Goal: Task Accomplishment & Management: Complete application form

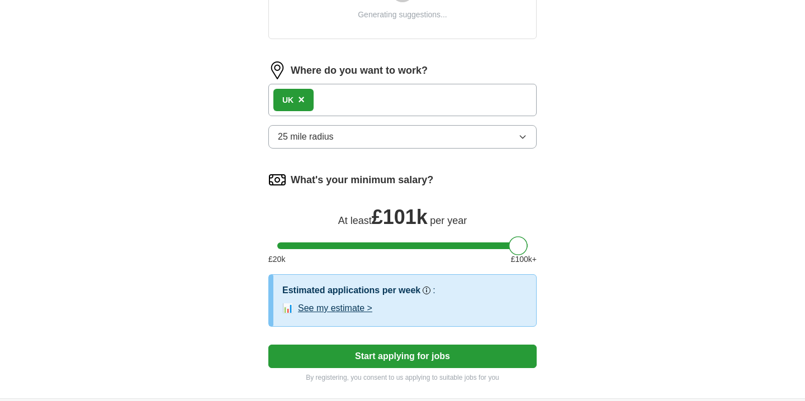
scroll to position [483, 0]
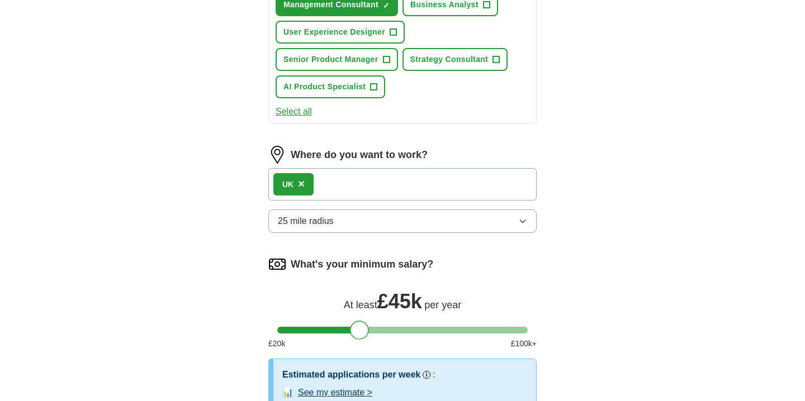
drag, startPoint x: 514, startPoint y: 240, endPoint x: 357, endPoint y: 239, distance: 157.7
click at [357, 239] on form "Select a [PERSON_NAME] [PERSON_NAME].pdf [DATE] 16:13 Upload a different CV By …" at bounding box center [402, 69] width 268 height 798
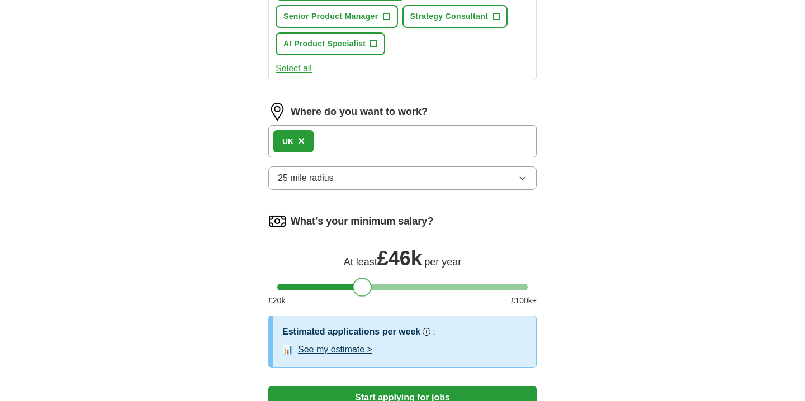
scroll to position [527, 0]
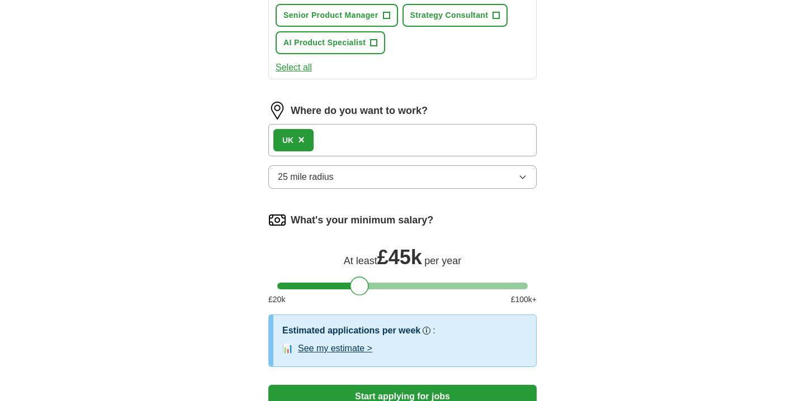
click at [354, 290] on div at bounding box center [359, 286] width 19 height 19
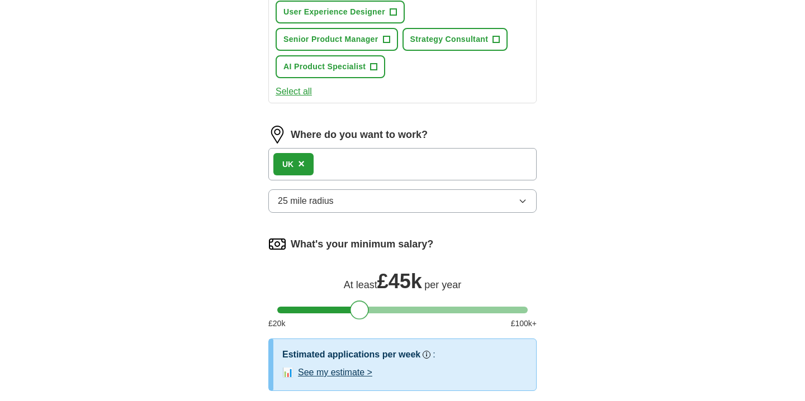
scroll to position [491, 0]
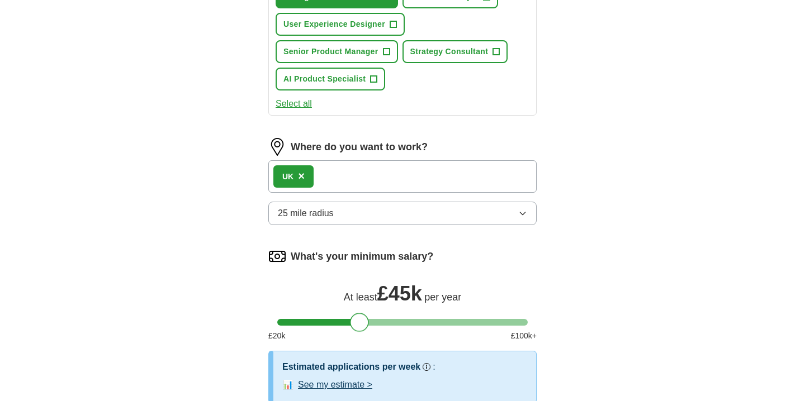
click at [460, 218] on button "25 mile radius" at bounding box center [402, 213] width 268 height 23
click at [585, 188] on div "ApplyIQ Let ApplyIQ do the hard work of searching and applying for jobs. Just t…" at bounding box center [403, 9] width 716 height 932
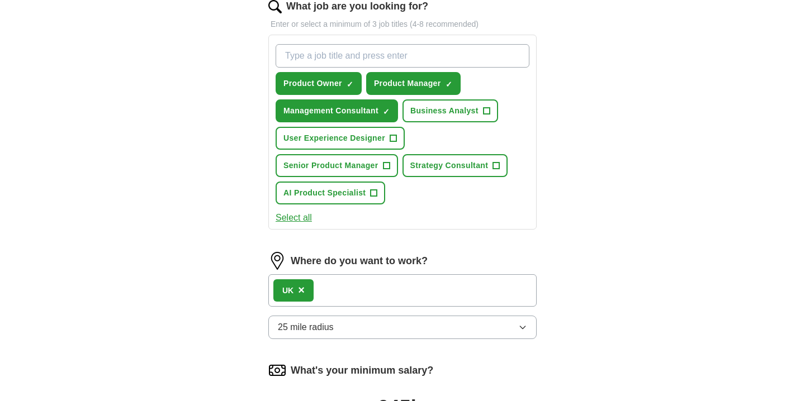
scroll to position [353, 0]
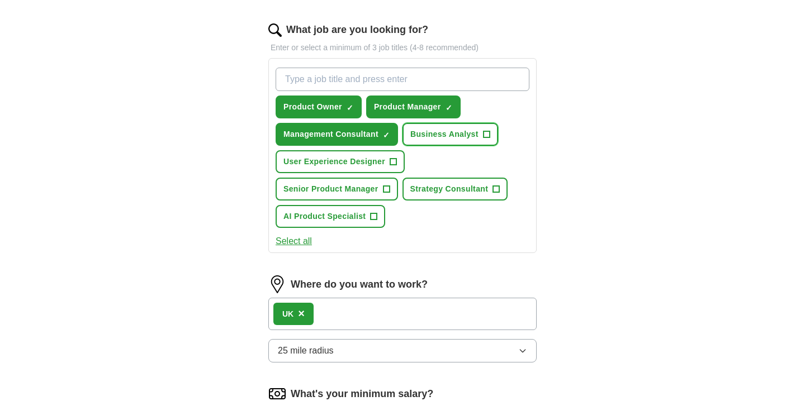
click at [468, 133] on span "Business Analyst" at bounding box center [444, 135] width 68 height 12
click at [451, 186] on span "Strategy Consultant" at bounding box center [449, 189] width 78 height 12
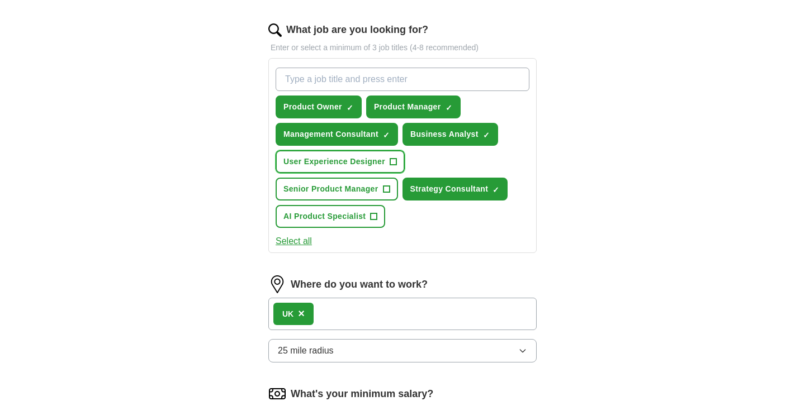
click at [349, 167] on span "User Experience Designer" at bounding box center [334, 162] width 102 height 12
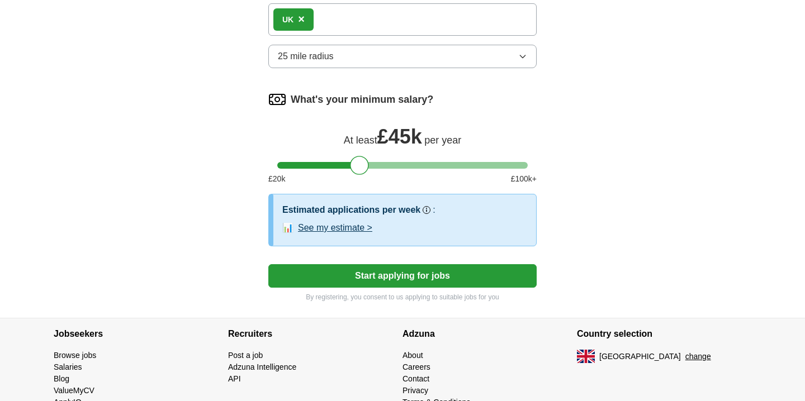
scroll to position [676, 0]
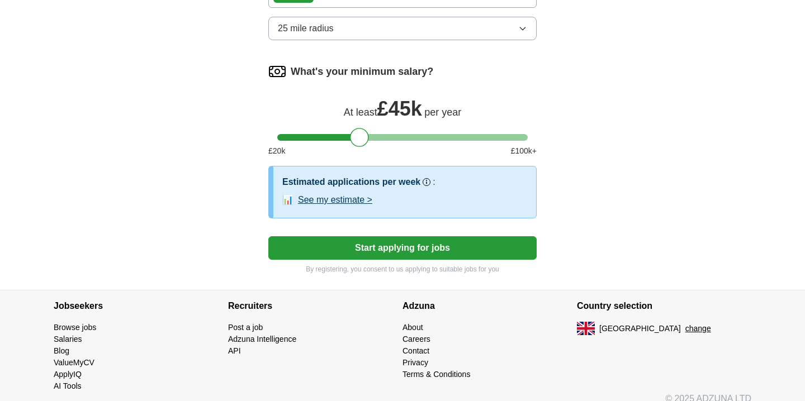
click at [339, 245] on button "Start applying for jobs" at bounding box center [402, 248] width 268 height 23
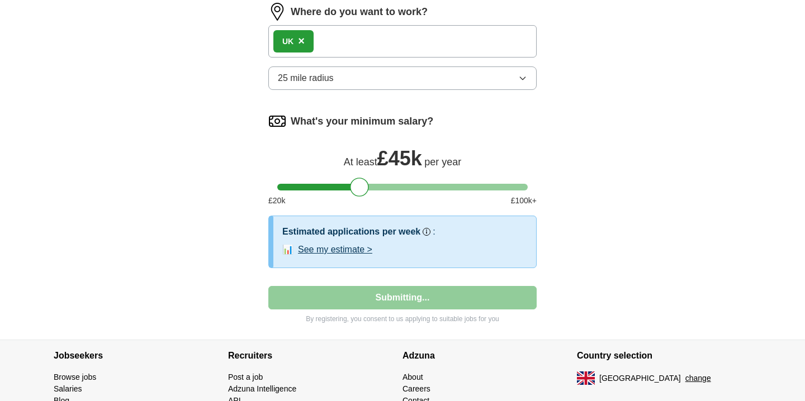
select select "**"
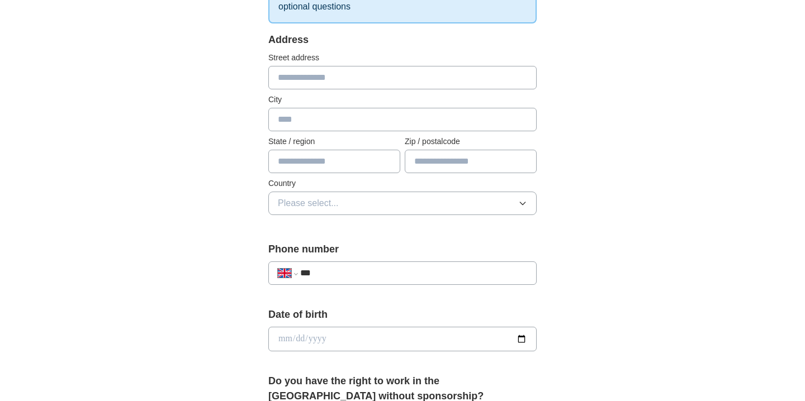
scroll to position [231, 0]
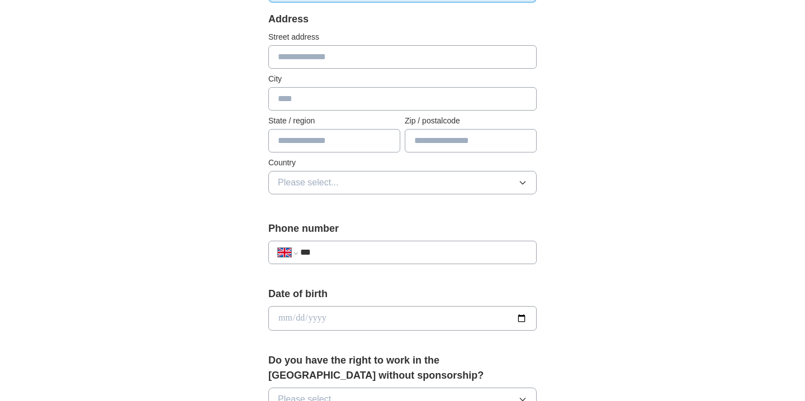
click at [371, 97] on input "text" at bounding box center [402, 98] width 268 height 23
type input "*"
click at [247, 109] on div "**********" at bounding box center [403, 335] width 358 height 940
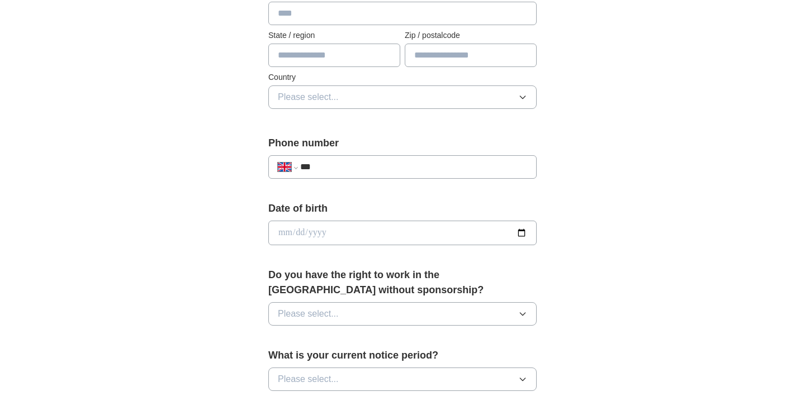
click at [361, 82] on label "Country" at bounding box center [402, 78] width 268 height 12
click at [360, 96] on button "Please select..." at bounding box center [402, 97] width 268 height 23
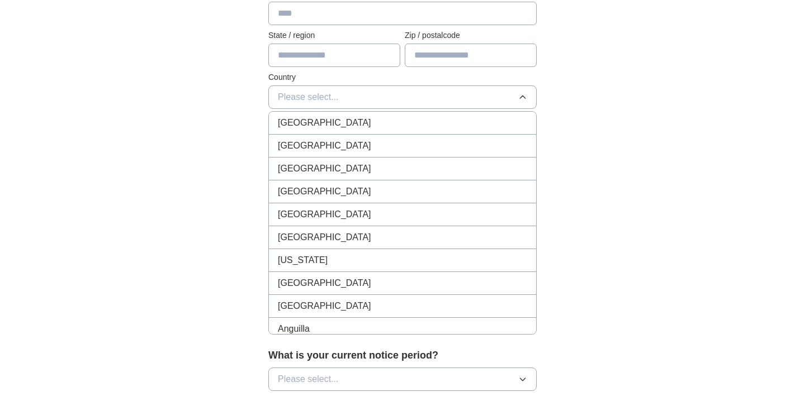
click at [362, 121] on div "[GEOGRAPHIC_DATA]" at bounding box center [402, 122] width 249 height 13
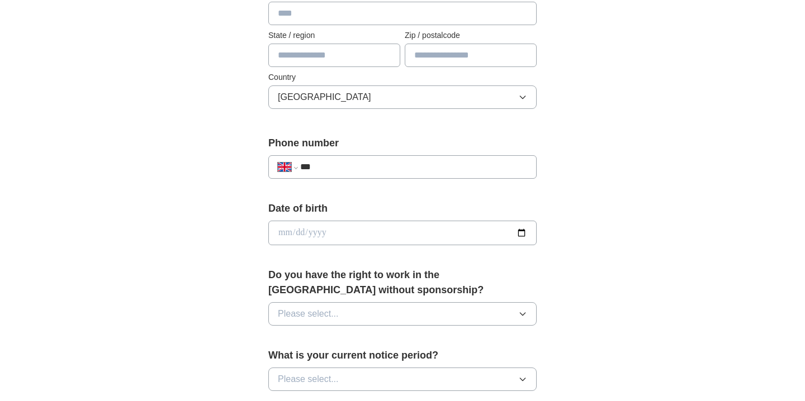
click at [361, 167] on input "***" at bounding box center [413, 166] width 227 height 13
type input "**********"
click at [173, 277] on div "**********" at bounding box center [403, 218] width 716 height 1003
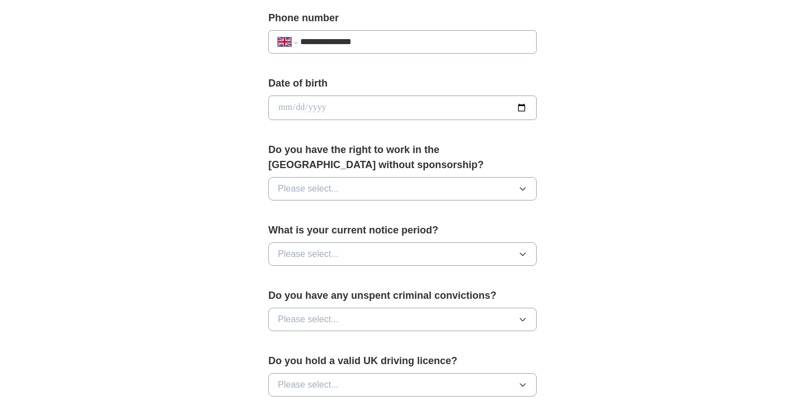
click at [403, 192] on button "Please select..." at bounding box center [402, 188] width 268 height 23
click at [393, 209] on div "Yes" at bounding box center [402, 214] width 249 height 13
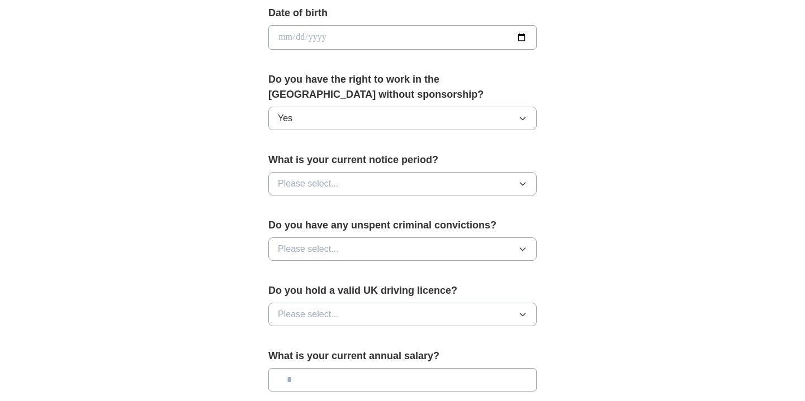
click at [335, 198] on div "What is your current notice period? Please select..." at bounding box center [402, 179] width 268 height 52
click at [341, 193] on button "Please select..." at bounding box center [402, 183] width 268 height 23
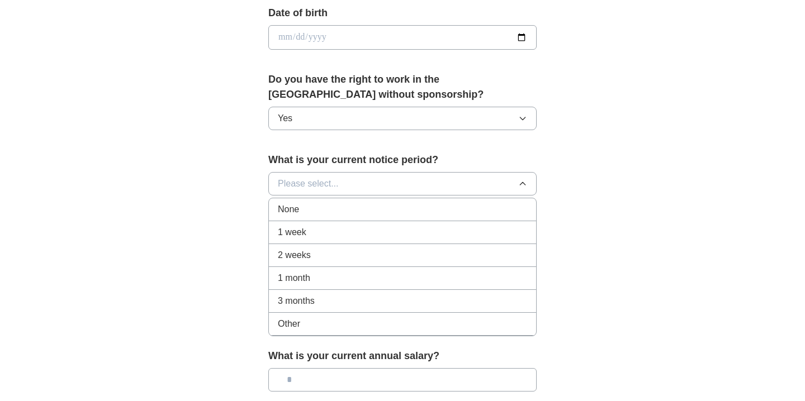
click at [331, 207] on div "None" at bounding box center [402, 209] width 249 height 13
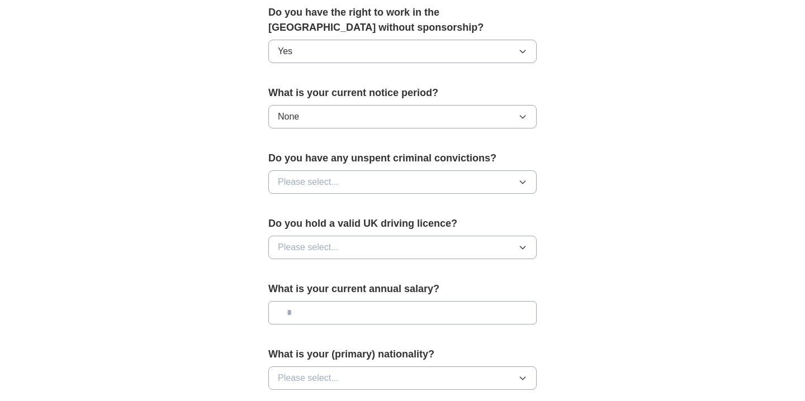
scroll to position [586, 0]
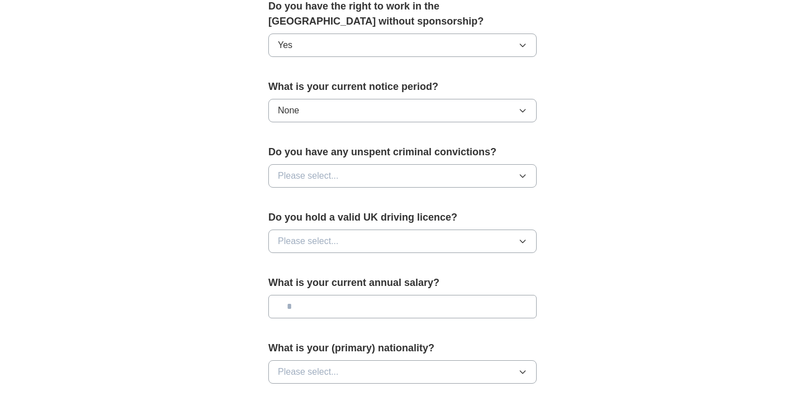
click at [327, 176] on span "Please select..." at bounding box center [308, 175] width 61 height 13
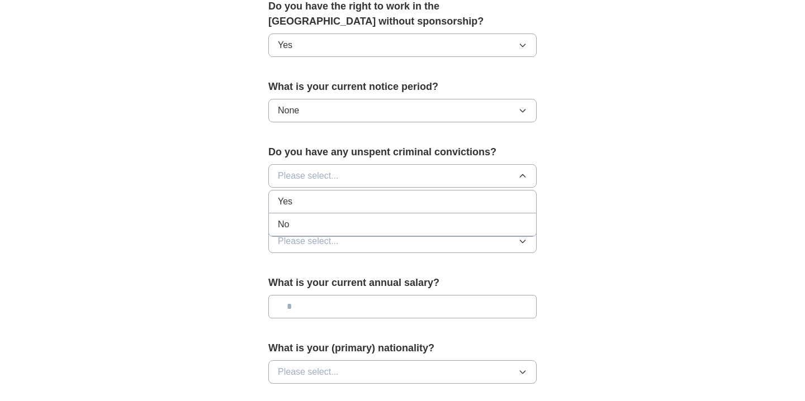
click at [320, 219] on div "No" at bounding box center [402, 224] width 249 height 13
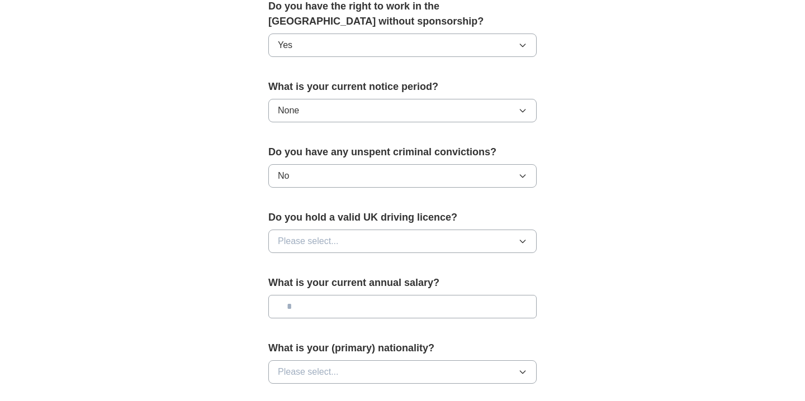
click at [342, 243] on button "Please select..." at bounding box center [402, 241] width 268 height 23
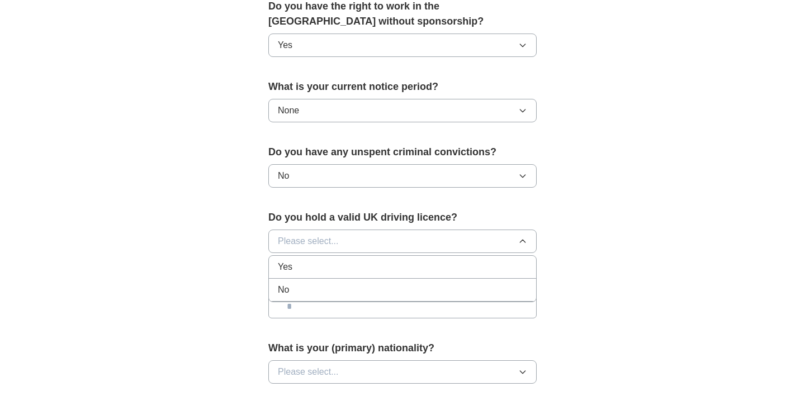
click at [332, 293] on div "No" at bounding box center [402, 289] width 249 height 13
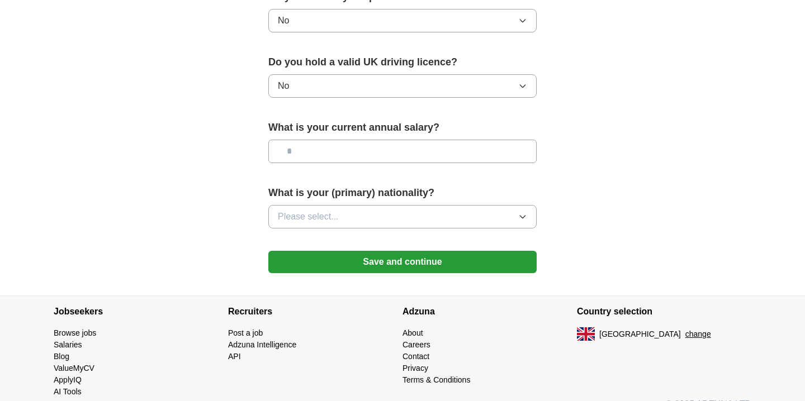
scroll to position [742, 0]
click at [344, 220] on button "Please select..." at bounding box center [402, 216] width 268 height 23
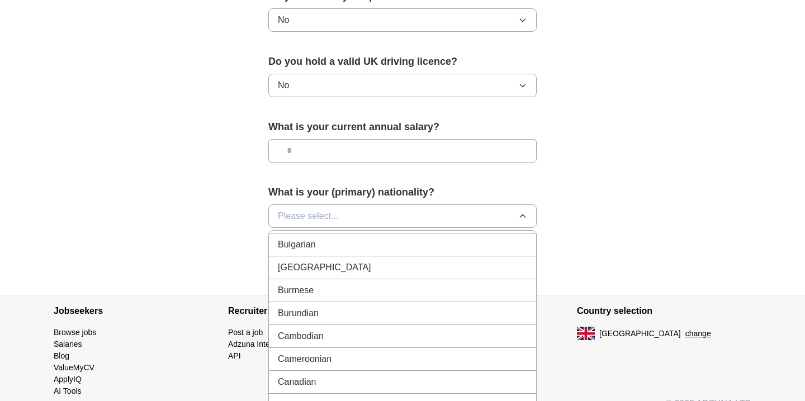
scroll to position [0, 0]
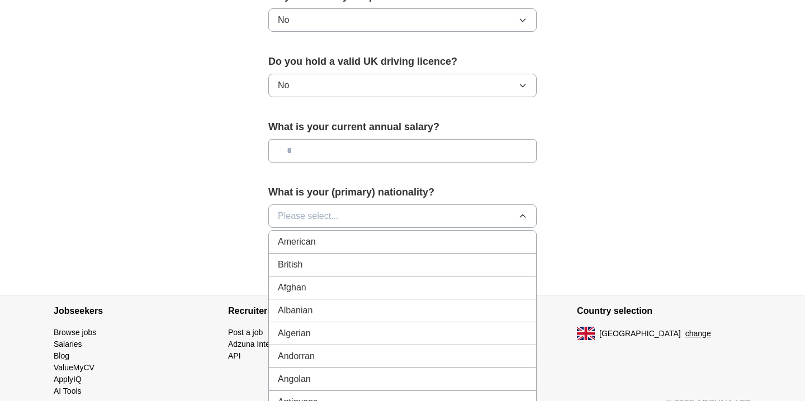
click at [335, 267] on div "British" at bounding box center [402, 264] width 249 height 13
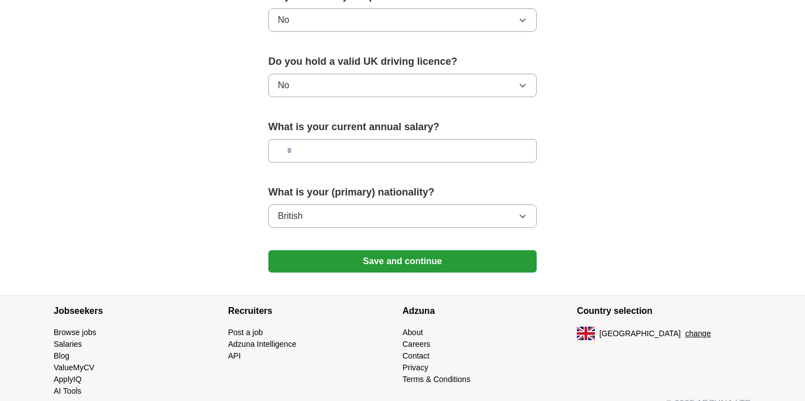
click at [391, 258] on button "Save and continue" at bounding box center [402, 261] width 268 height 22
